Goal: Browse casually

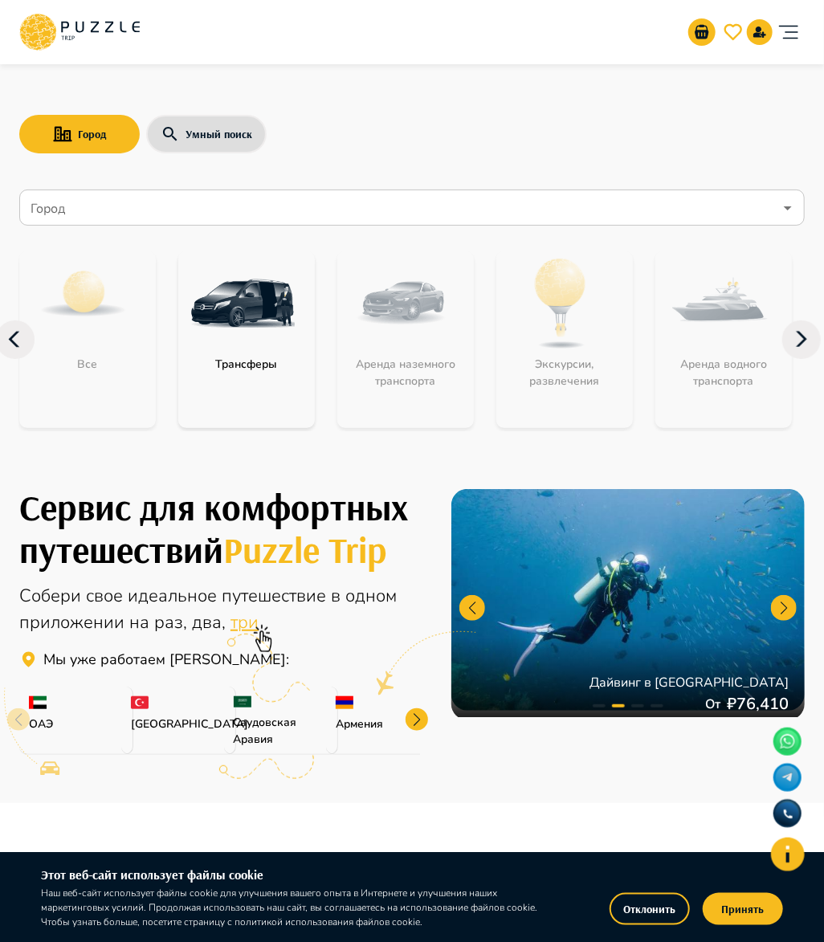
click at [748, 919] on button "Принять" at bounding box center [743, 909] width 80 height 32
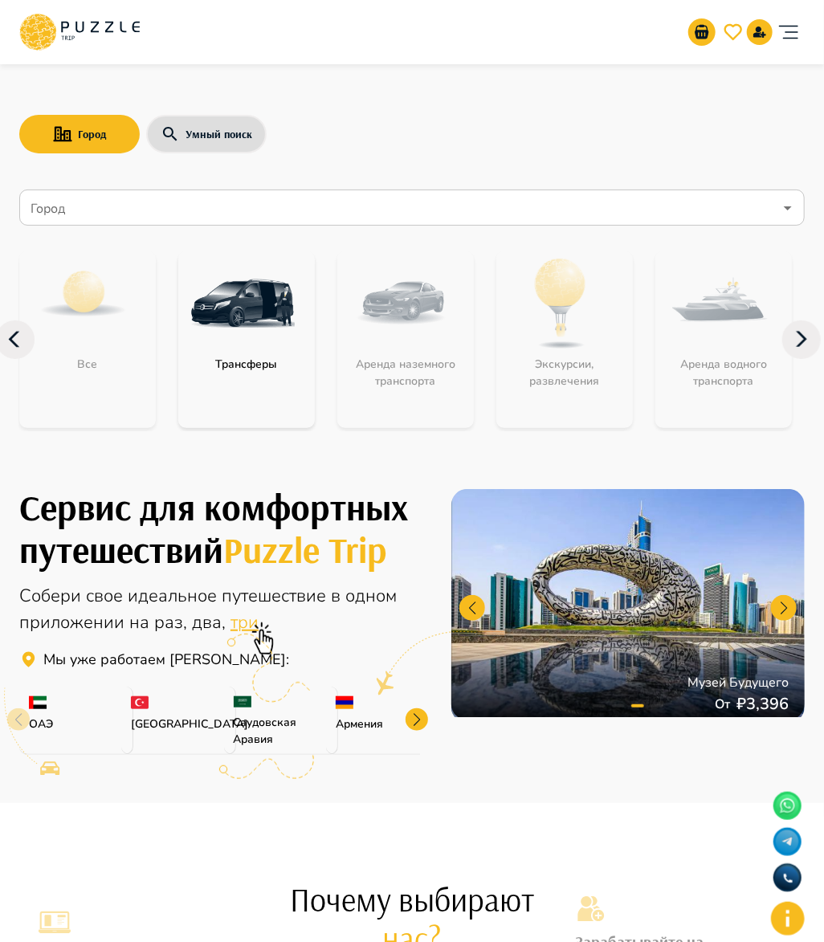
click at [19, 497] on h1 "Сервис для комфортных путешествий Puzzle Trip" at bounding box center [219, 528] width 401 height 84
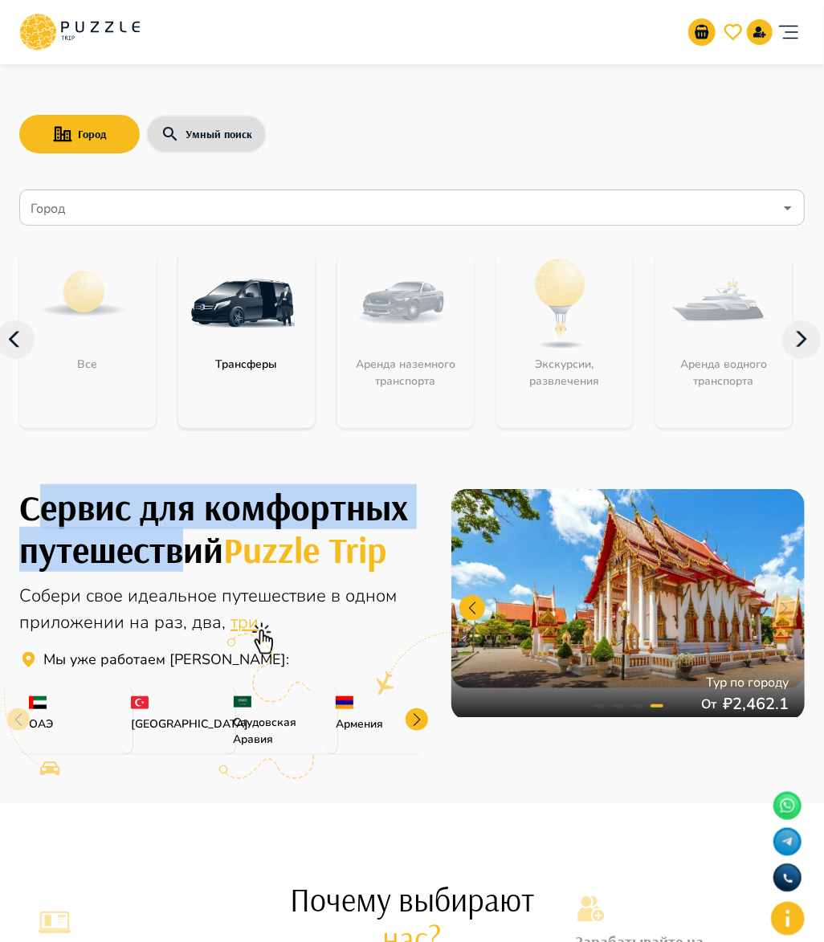
drag, startPoint x: 34, startPoint y: 503, endPoint x: 191, endPoint y: 537, distance: 161.2
click at [191, 537] on h1 "Сервис для комфортных путешествий Puzzle Trip" at bounding box center [219, 528] width 401 height 84
click at [175, 531] on h1 "Сервис для комфортных путешествий Puzzle Trip" at bounding box center [219, 528] width 401 height 84
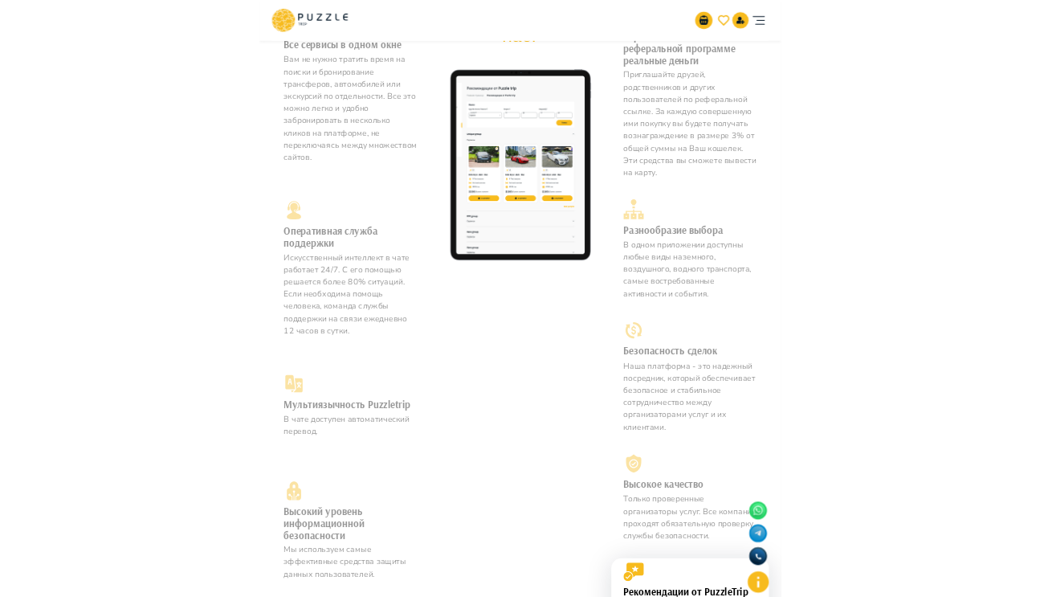
scroll to position [884, 0]
